Goal: Information Seeking & Learning: Find contact information

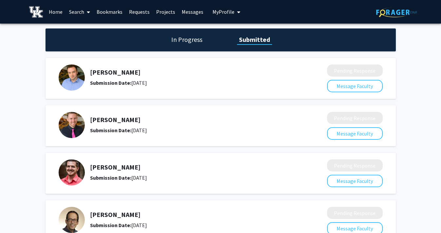
click at [179, 11] on link "Messages" at bounding box center [192, 11] width 28 height 23
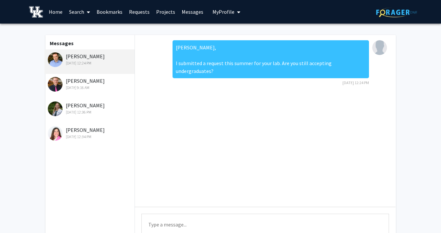
click at [137, 12] on link "Requests" at bounding box center [139, 11] width 27 height 23
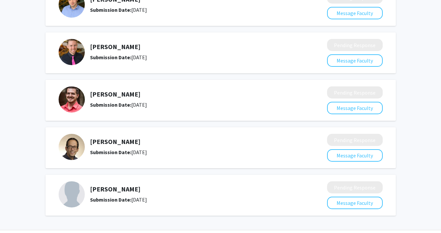
scroll to position [79, 0]
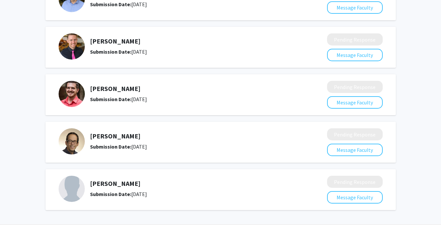
click at [116, 136] on h5 "[PERSON_NAME]" at bounding box center [191, 136] width 202 height 8
click at [73, 147] on img at bounding box center [72, 141] width 26 height 26
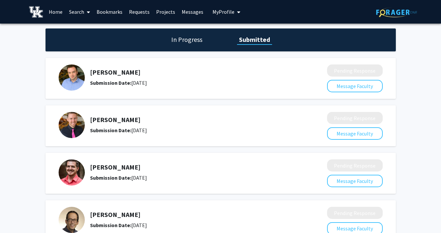
click at [70, 10] on link "Search" at bounding box center [79, 11] width 27 height 23
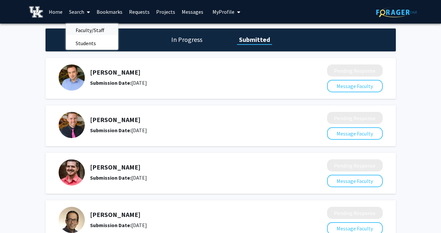
click at [91, 30] on span "Faculty/Staff" at bounding box center [90, 30] width 48 height 13
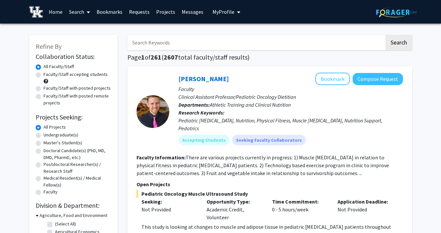
click at [189, 43] on input "Search Keywords" at bounding box center [255, 42] width 257 height 15
type input "[PERSON_NAME]"
click at [140, 12] on link "Requests" at bounding box center [139, 11] width 27 height 23
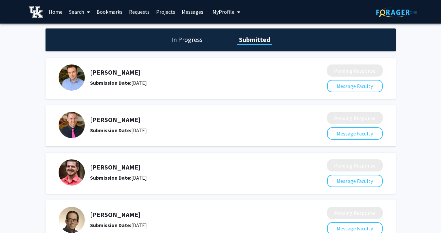
click at [140, 11] on link "Requests" at bounding box center [139, 11] width 27 height 23
click at [79, 11] on link "Search" at bounding box center [79, 11] width 27 height 23
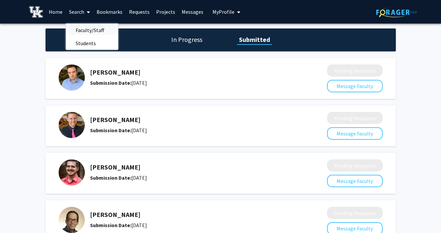
click at [87, 31] on span "Faculty/Staff" at bounding box center [90, 30] width 48 height 13
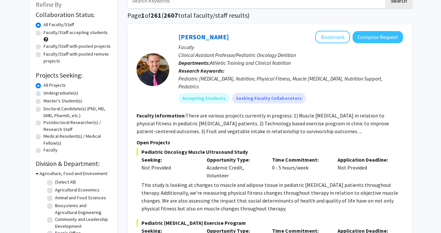
scroll to position [46, 0]
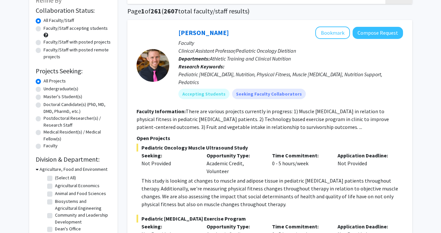
click at [65, 90] on label "Undergraduate(s)" at bounding box center [61, 88] width 35 height 7
click at [48, 90] on input "Undergraduate(s)" at bounding box center [46, 87] width 4 height 4
radio input "true"
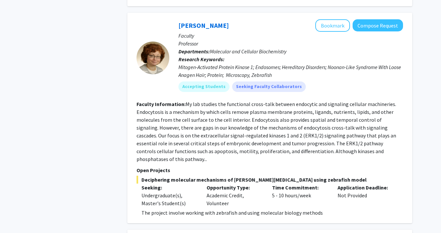
scroll to position [3168, 0]
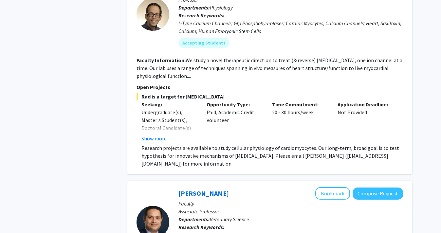
scroll to position [383, 0]
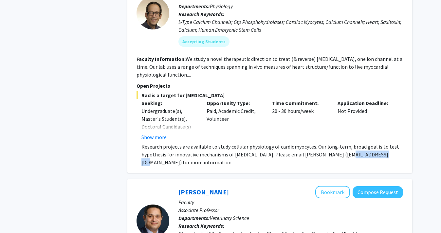
drag, startPoint x: 335, startPoint y: 146, endPoint x: 370, endPoint y: 146, distance: 35.7
click at [370, 146] on p "Research projects are available to study cellular physiology of cardiomyocytes.…" at bounding box center [271, 155] width 261 height 24
copy p "[EMAIL_ADDRESS][DOMAIN_NAME]"
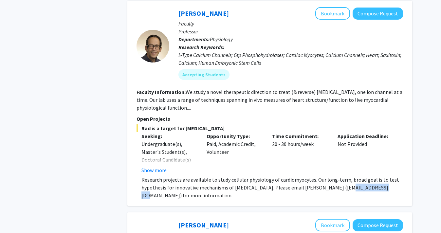
scroll to position [0, 0]
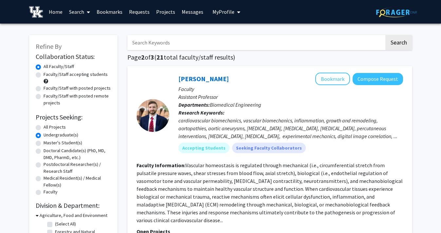
click at [196, 15] on link "Messages" at bounding box center [192, 11] width 28 height 23
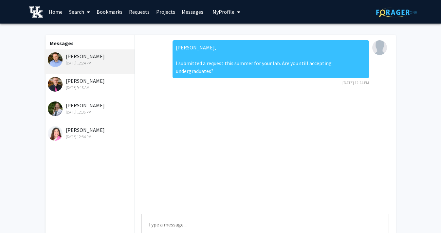
click at [91, 84] on div "[PERSON_NAME] [DATE] 9:16 AM" at bounding box center [90, 84] width 85 height 14
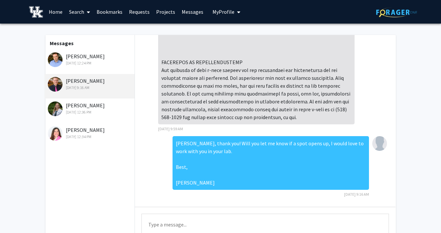
click at [108, 62] on div "[DATE] 12:24 PM" at bounding box center [90, 63] width 85 height 6
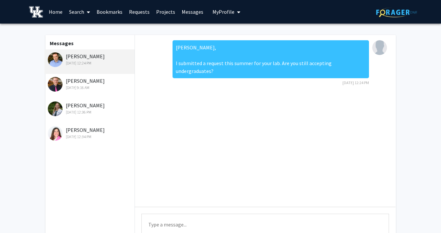
click at [138, 11] on link "Requests" at bounding box center [139, 11] width 27 height 23
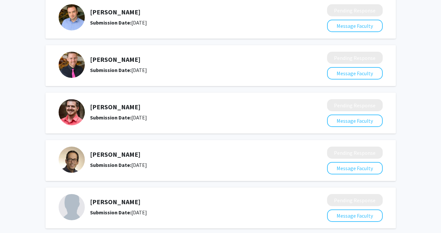
scroll to position [93, 0]
